Goal: Task Accomplishment & Management: Manage account settings

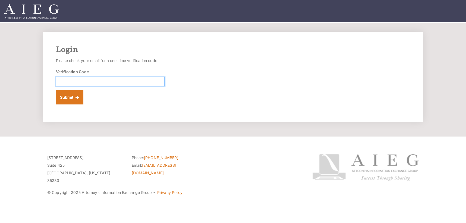
click at [80, 86] on input "Verification Code" at bounding box center [110, 81] width 109 height 9
click at [78, 86] on input "Verification Code" at bounding box center [110, 81] width 109 height 9
paste input "557040"
type input "557040"
click at [80, 104] on button "Submit" at bounding box center [69, 97] width 27 height 14
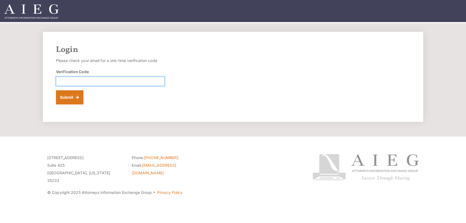
click at [121, 86] on input "Verification Code" at bounding box center [110, 81] width 109 height 9
click at [83, 86] on input "Verification Code" at bounding box center [110, 81] width 109 height 9
paste input "405014"
type input "405014"
click at [83, 104] on button "Submit" at bounding box center [69, 97] width 27 height 14
